Goal: Information Seeking & Learning: Learn about a topic

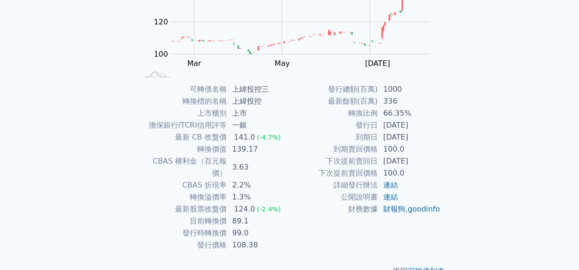
scroll to position [147, 0]
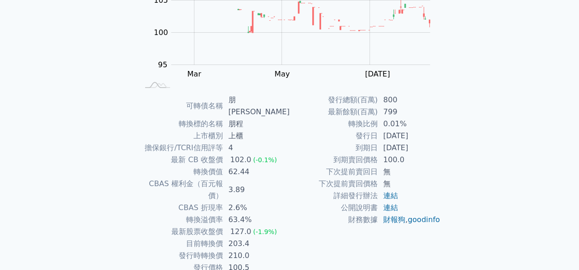
scroll to position [136, 0]
